Goal: Information Seeking & Learning: Learn about a topic

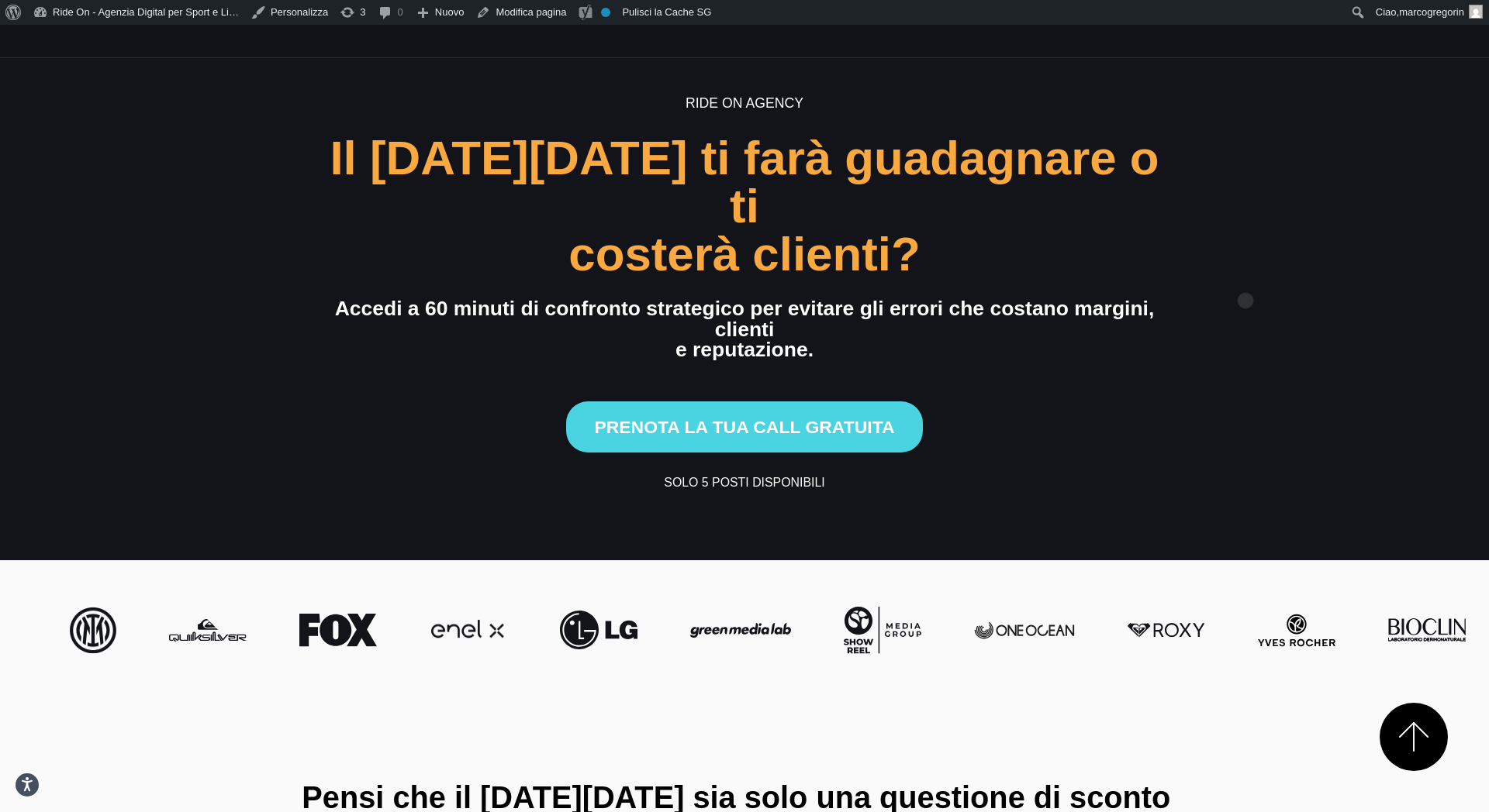
click at [1381, 241] on section "Ride On Agency Il [DATE][DATE] ti farà guadagnare o ti costerà clienti? Accedi …" at bounding box center [744, 292] width 1489 height 536
click at [1382, 242] on section "Ride On Agency Il [DATE][DATE] ti farà guadagnare o ti costerà clienti? Accedi …" at bounding box center [744, 292] width 1489 height 536
click at [1359, 225] on section "Ride On Agency Il [DATE][DATE] ti farà guadagnare o ti costerà clienti? Accedi …" at bounding box center [744, 292] width 1489 height 536
click at [1348, 152] on section "Ride On Agency Il [DATE][DATE] ti farà guadagnare o ti costerà clienti? Accedi …" at bounding box center [744, 292] width 1489 height 536
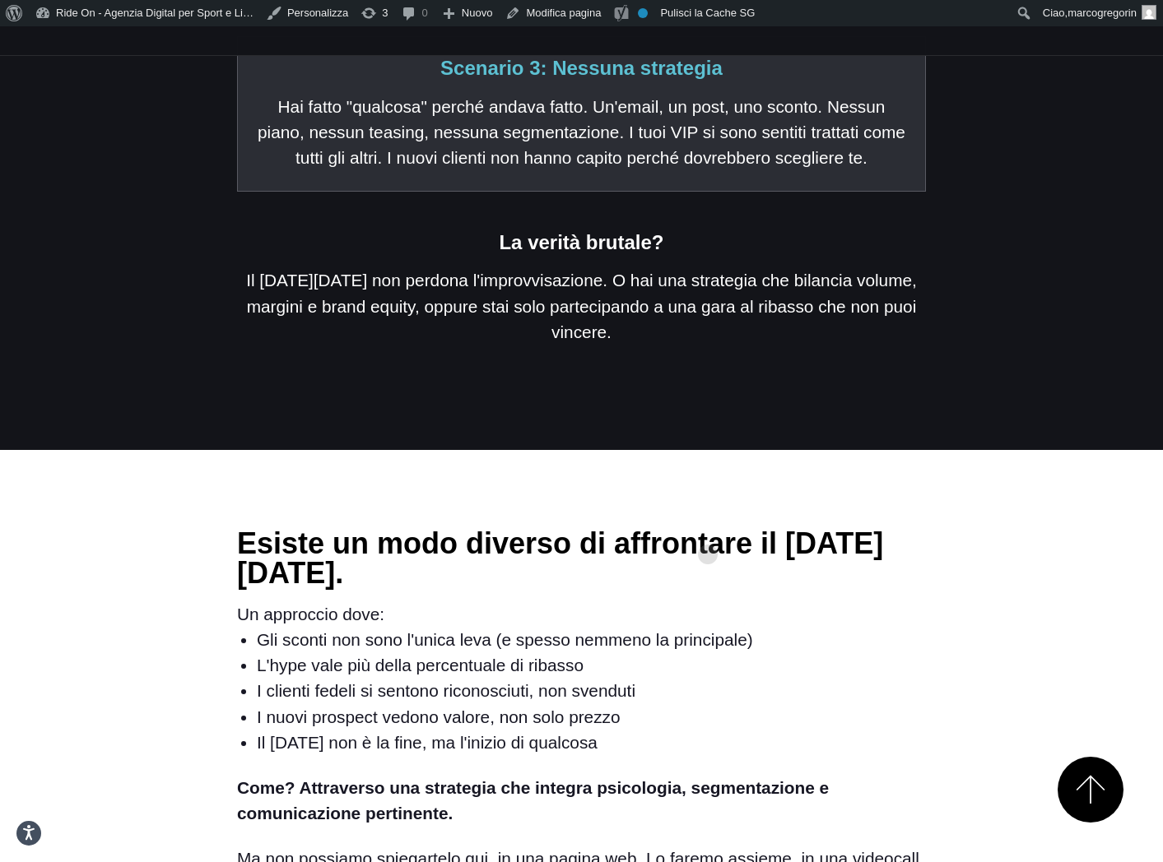
scroll to position [2213, 0]
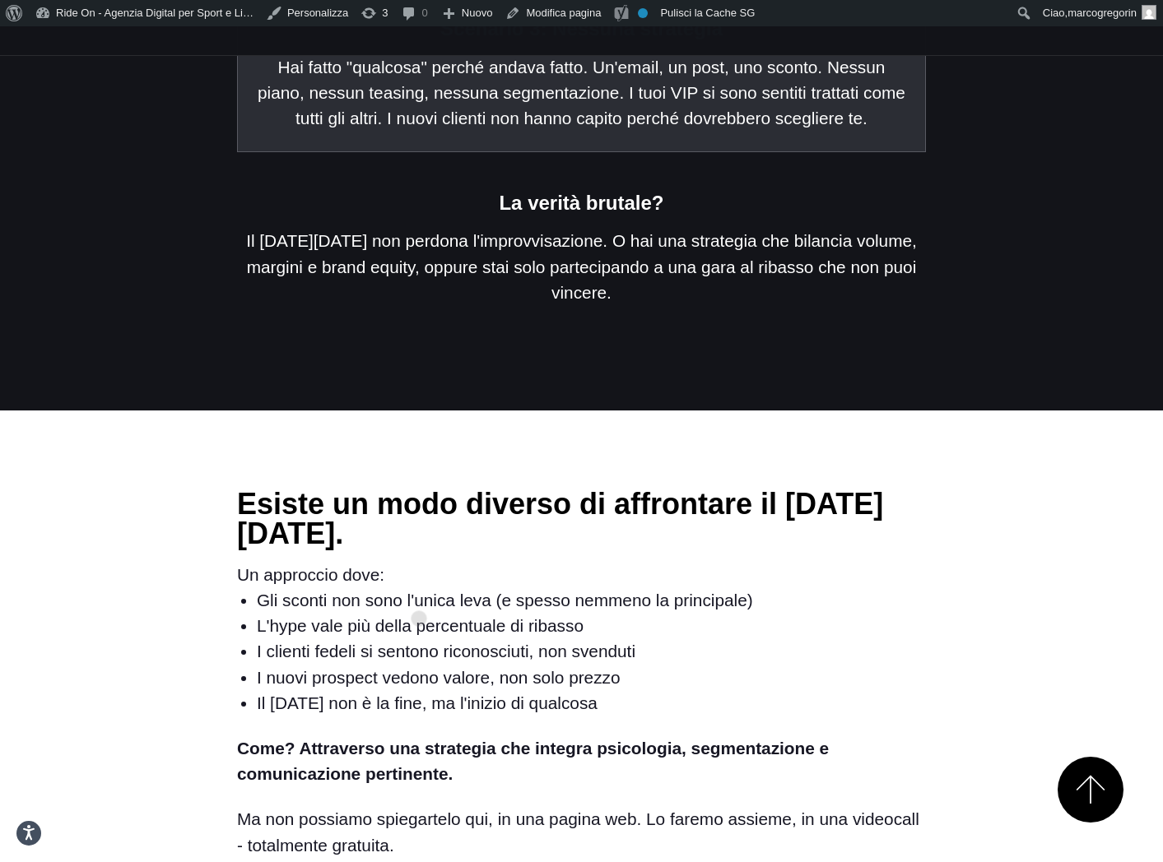
drag, startPoint x: 338, startPoint y: 471, endPoint x: 438, endPoint y: 617, distance: 177.1
click at [438, 616] on div "Esiste un modo diverso di affrontare il [DATE][DATE]. Un approccio dove: Gli sc…" at bounding box center [581, 674] width 689 height 369
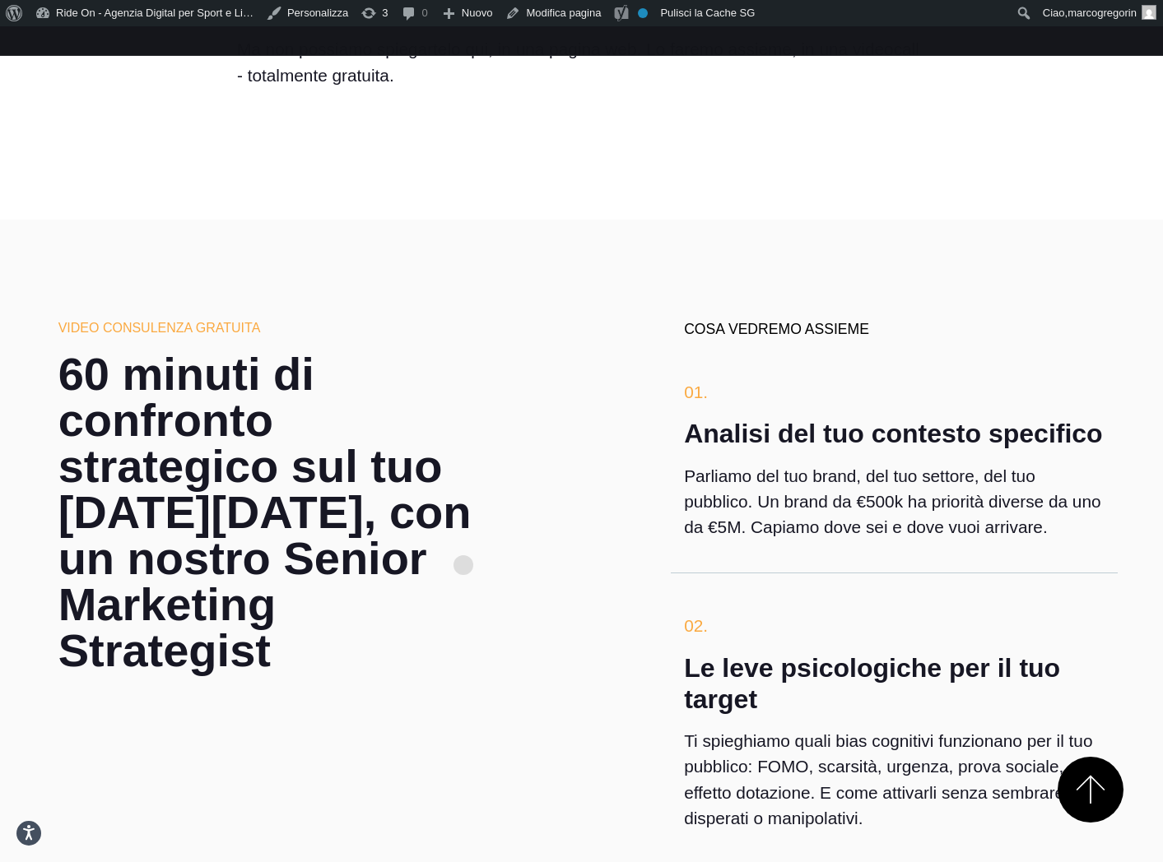
scroll to position [2996, 0]
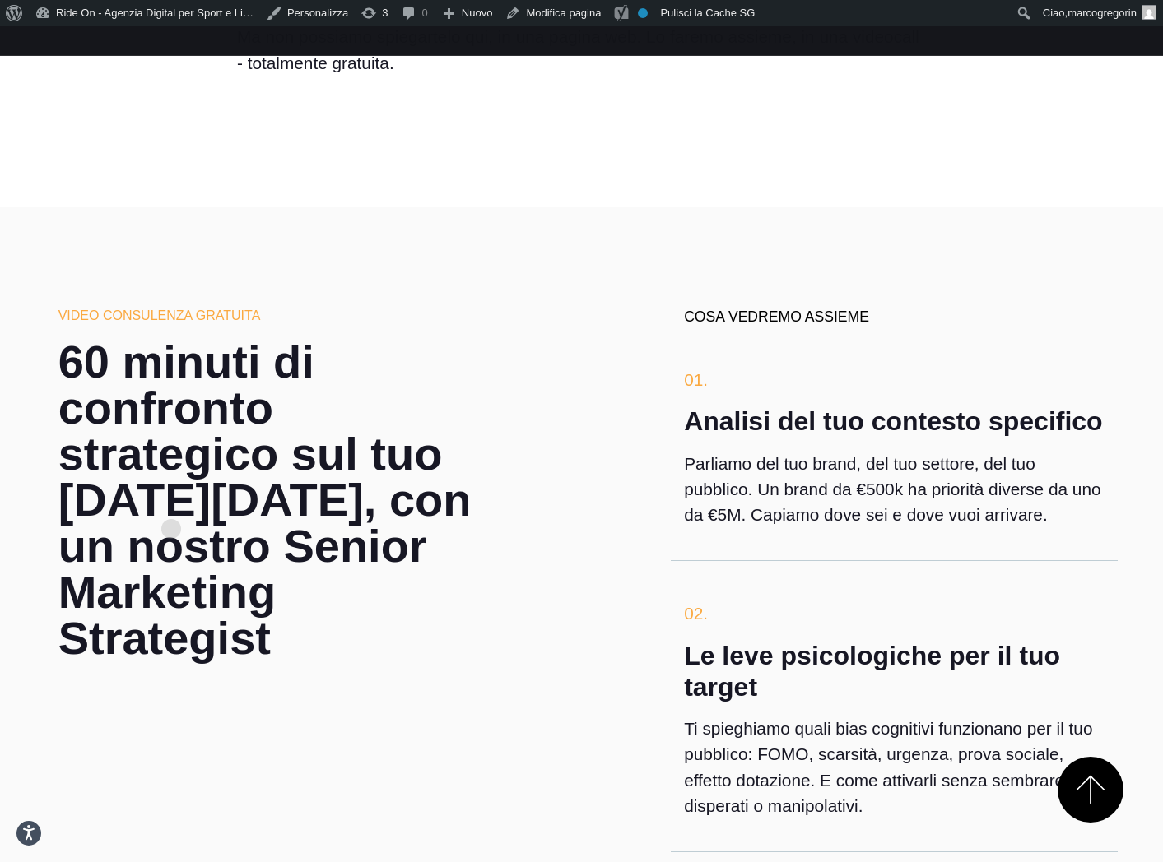
click at [171, 503] on h2 "60 minuti di confronto strategico sul tuo [DATE][DATE], con un nostro Senior Ma…" at bounding box center [268, 500] width 420 height 323
click at [175, 513] on h2 "60 minuti di confronto strategico sul tuo [DATE][DATE], con un nostro Senior Ma…" at bounding box center [268, 500] width 420 height 323
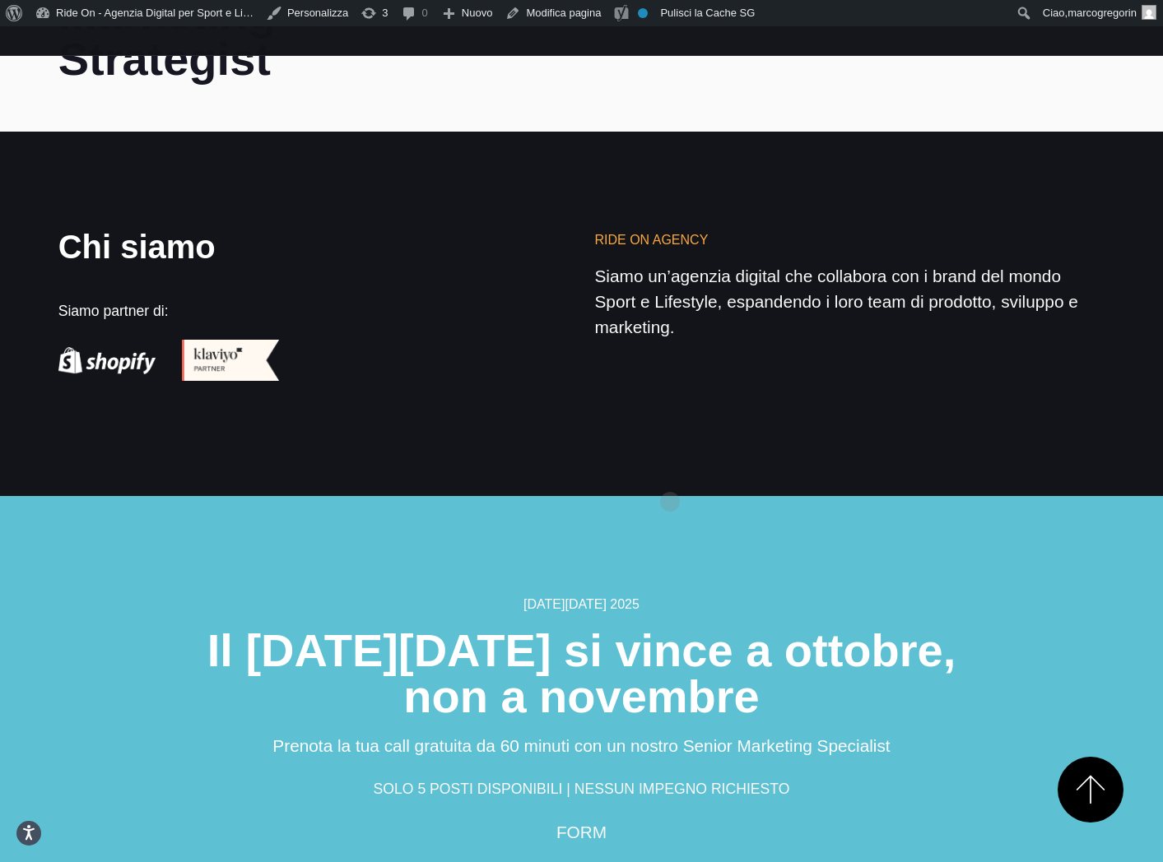
scroll to position [5220, 0]
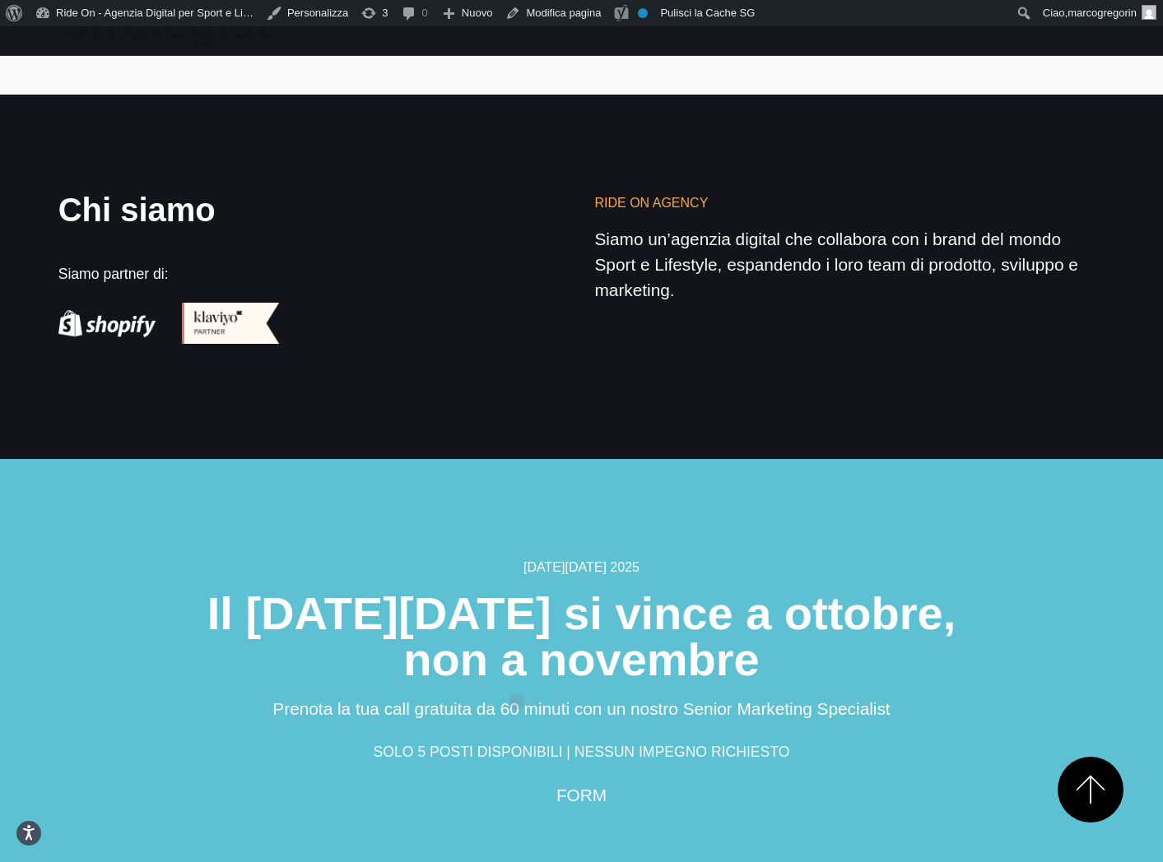
drag, startPoint x: 517, startPoint y: 676, endPoint x: 708, endPoint y: 676, distance: 190.9
click at [707, 782] on div "FORM" at bounding box center [581, 795] width 987 height 26
click at [849, 591] on h2 "Il [DATE][DATE] si vince a ottobre, non a novembre" at bounding box center [581, 637] width 987 height 92
click at [947, 459] on section "[DATE][DATE] 2025 Il [DATE][DATE] si vince a ottobre, non a novembre Prenota la…" at bounding box center [581, 691] width 1163 height 465
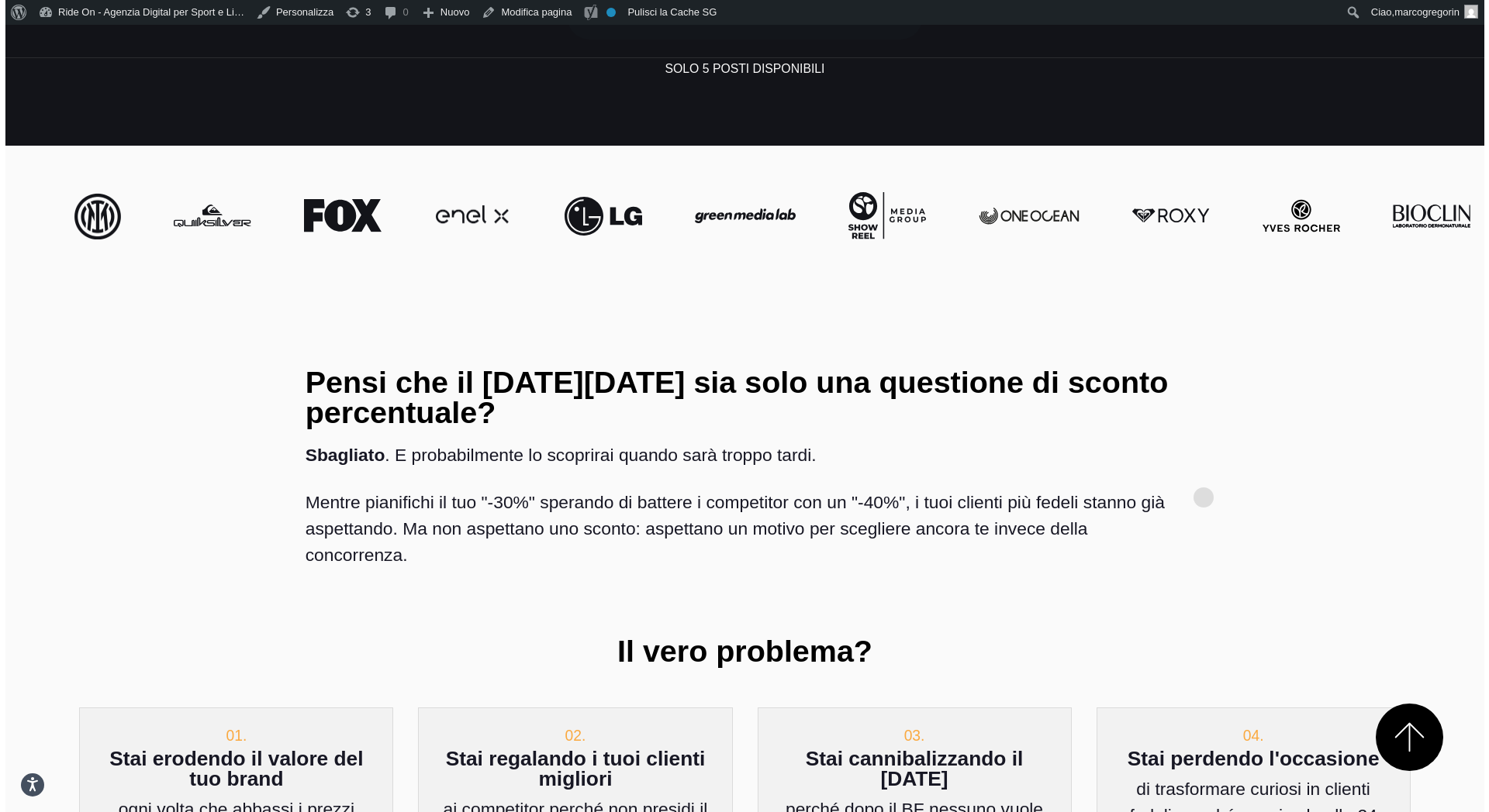
scroll to position [0, 0]
